Goal: Task Accomplishment & Management: Manage account settings

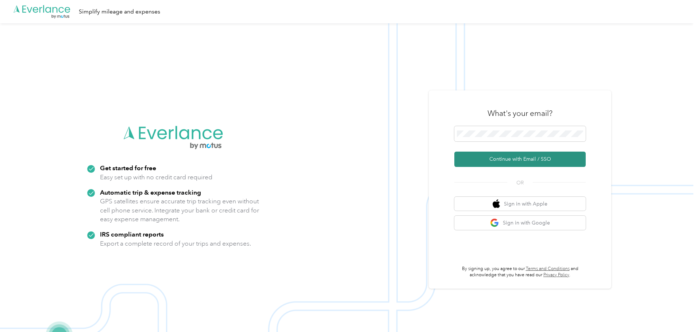
click at [491, 162] on button "Continue with Email / SSO" at bounding box center [519, 159] width 131 height 15
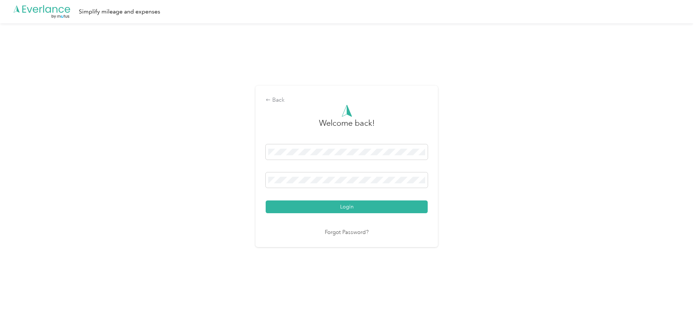
click at [266, 201] on button "Login" at bounding box center [347, 207] width 162 height 13
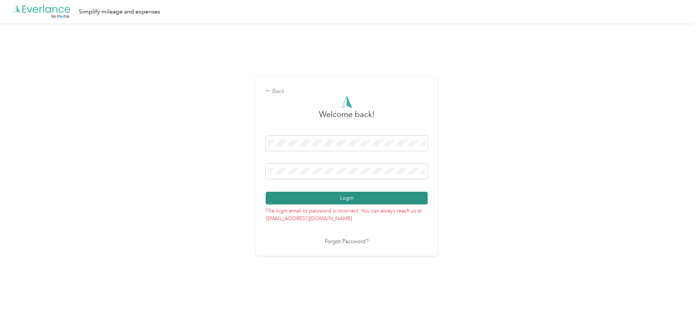
click at [331, 201] on button "Login" at bounding box center [347, 198] width 162 height 13
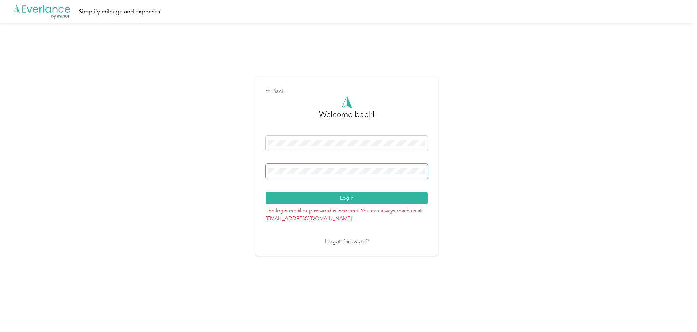
click at [266, 192] on button "Login" at bounding box center [347, 198] width 162 height 13
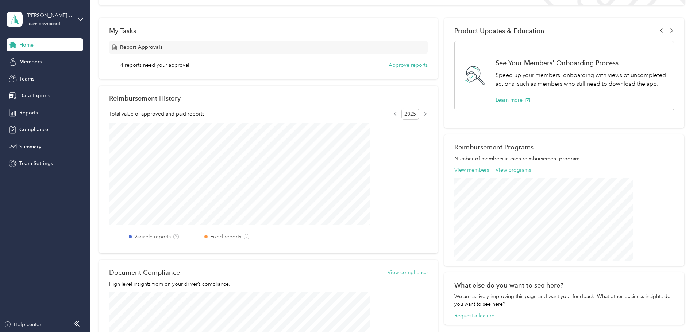
scroll to position [109, 0]
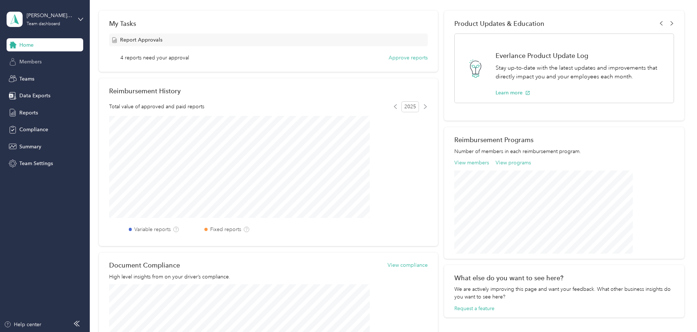
click at [36, 59] on span "Members" at bounding box center [30, 62] width 22 height 8
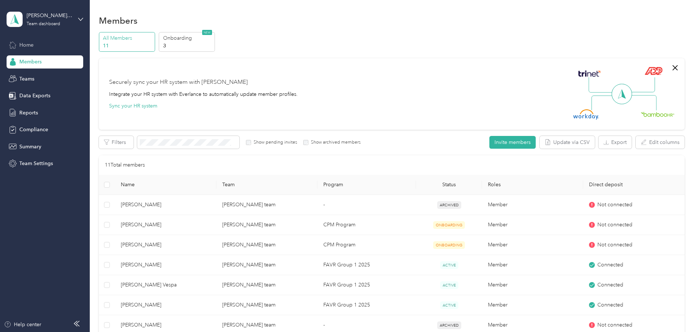
click at [26, 40] on div "Home" at bounding box center [45, 44] width 77 height 13
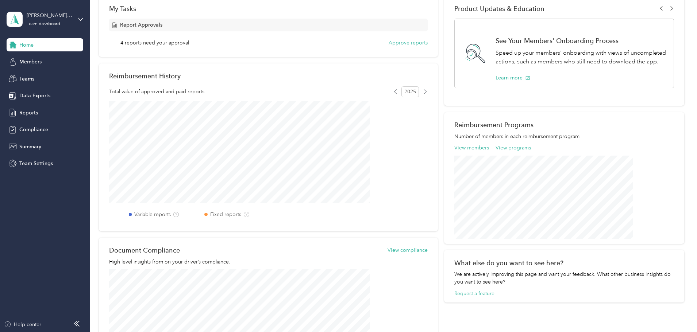
scroll to position [61, 0]
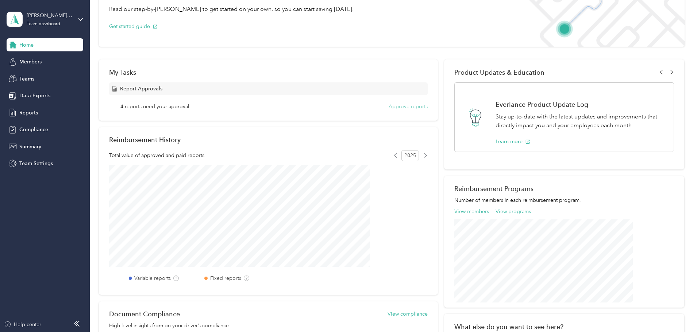
click at [416, 107] on button "Approve reports" at bounding box center [408, 107] width 39 height 8
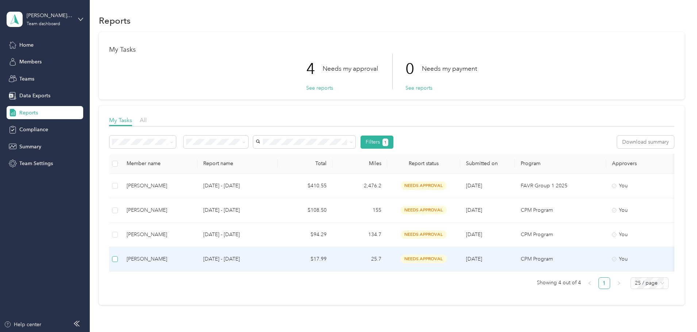
click at [118, 255] on label at bounding box center [115, 259] width 6 height 8
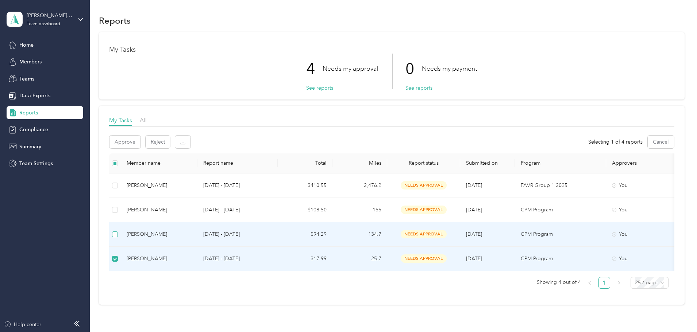
click at [118, 231] on label at bounding box center [115, 235] width 6 height 8
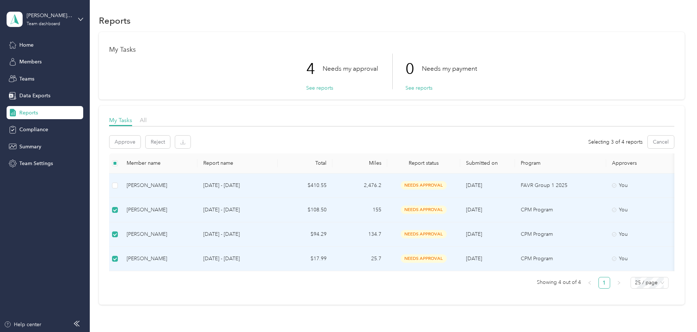
click at [121, 182] on td at bounding box center [115, 186] width 12 height 24
click at [140, 143] on button "Approve" at bounding box center [124, 142] width 31 height 13
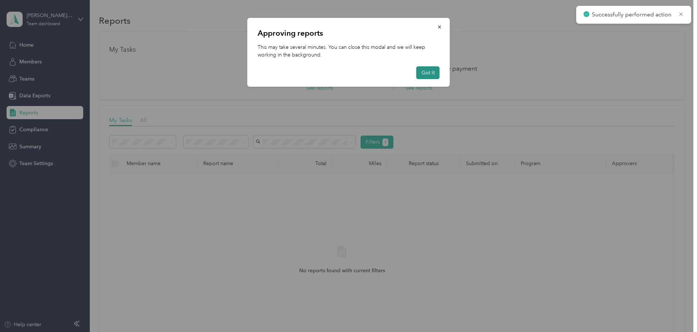
click at [429, 69] on button "Got it" at bounding box center [427, 72] width 23 height 13
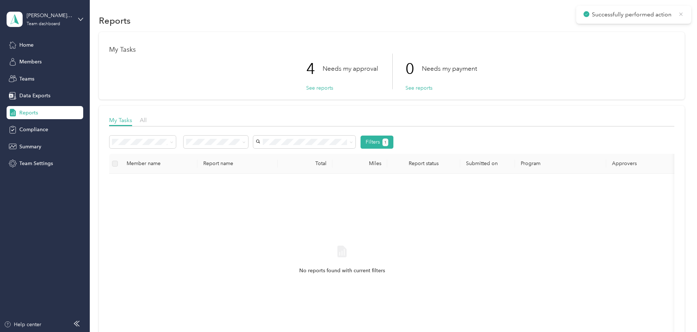
click at [682, 13] on icon at bounding box center [681, 14] width 6 height 7
